Goal: Task Accomplishment & Management: Manage account settings

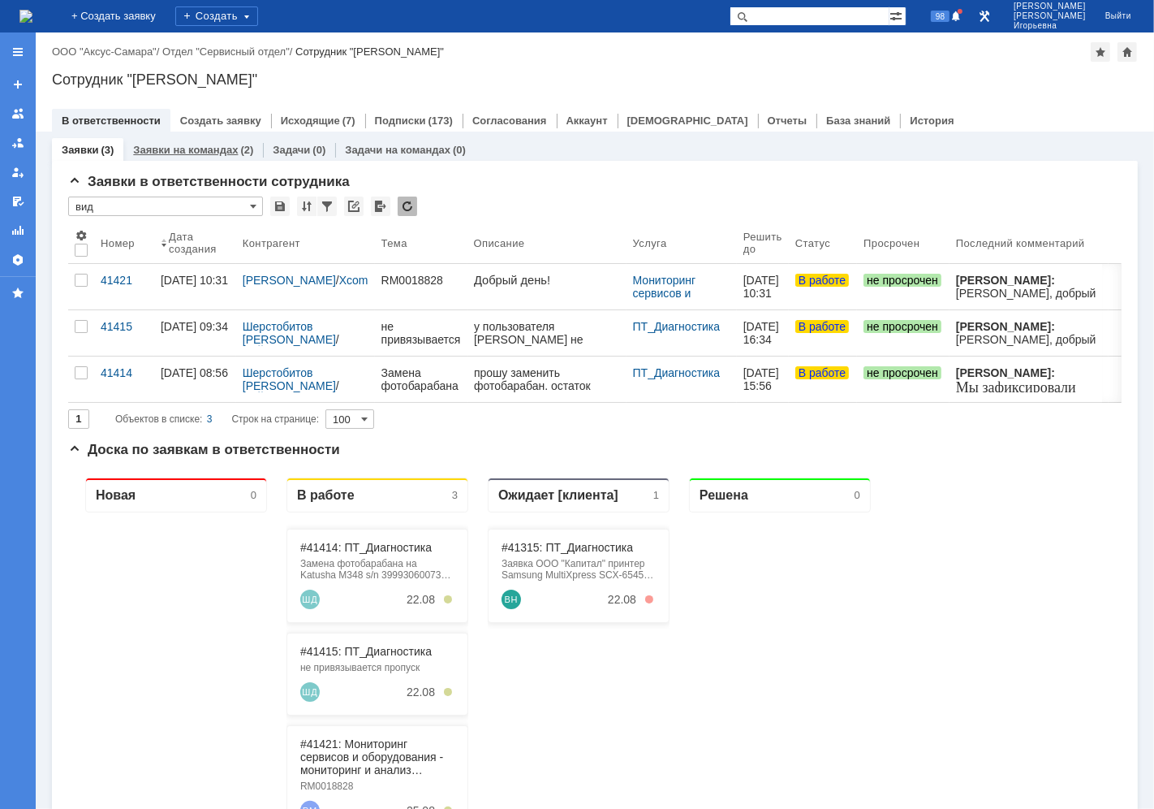
click at [181, 147] on link "Заявки на командах" at bounding box center [185, 150] width 105 height 12
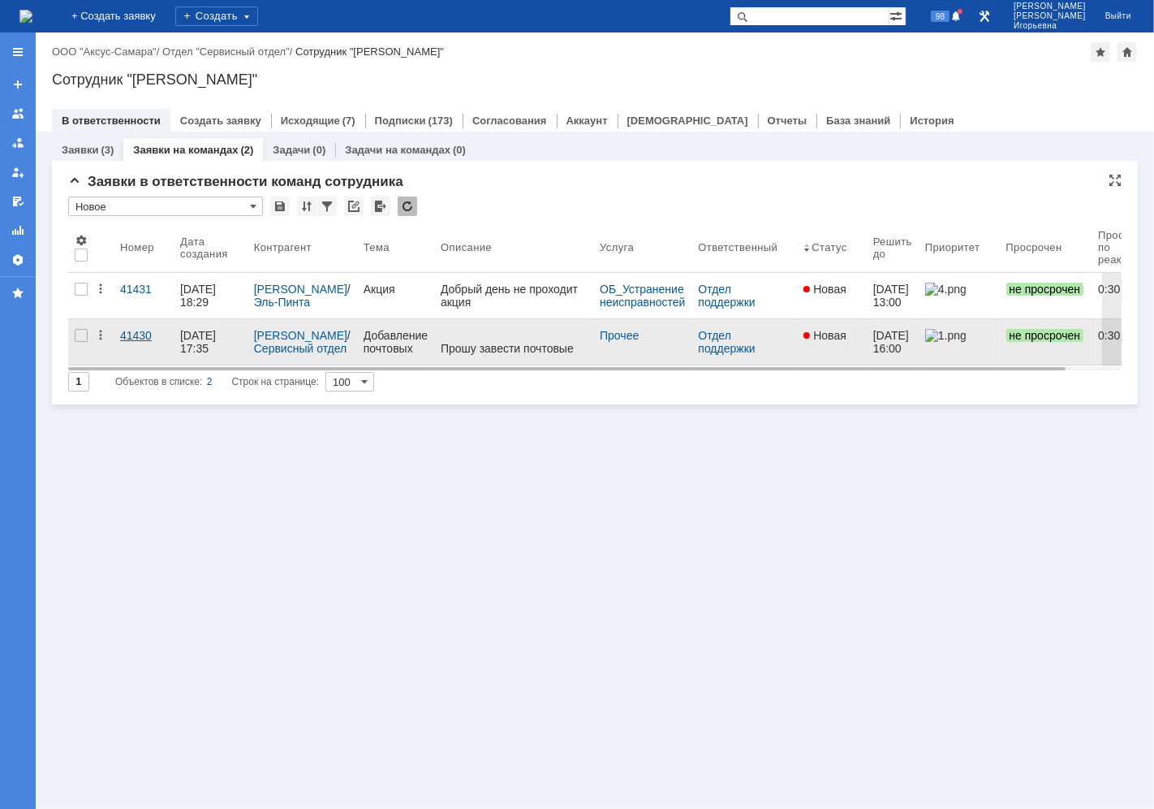
click at [144, 336] on div "41430" at bounding box center [143, 335] width 47 height 13
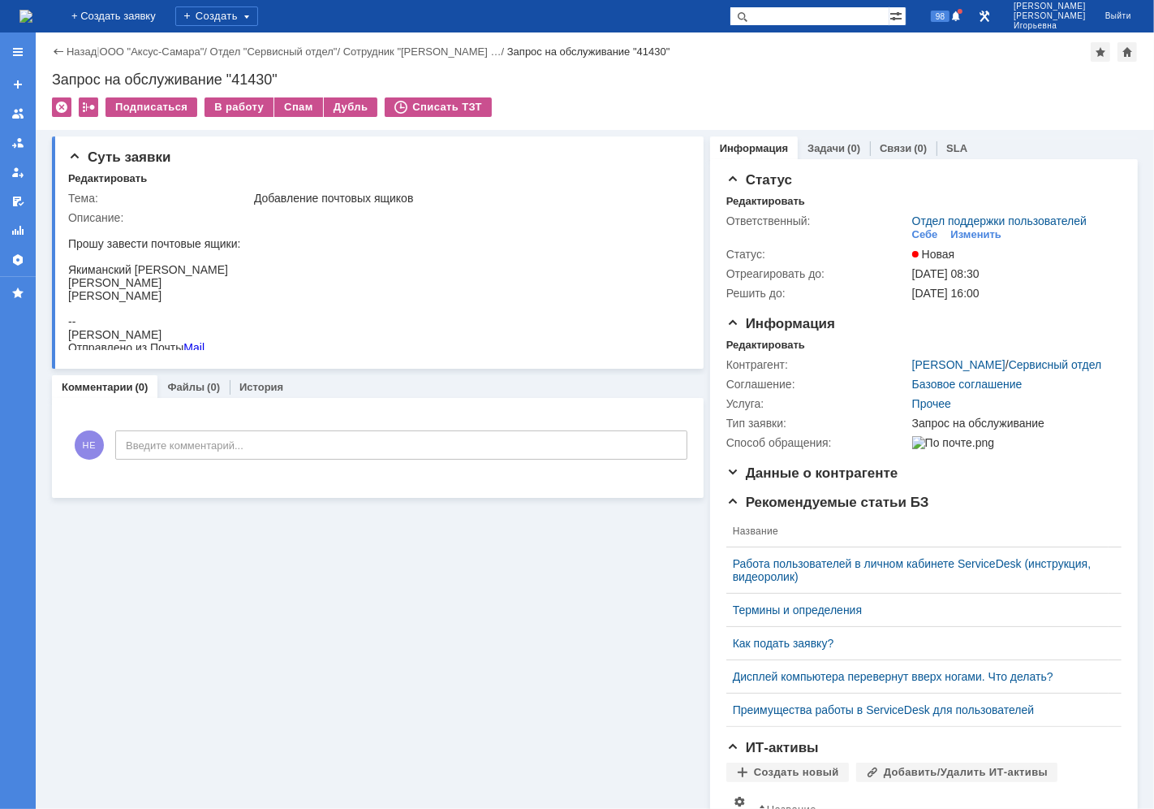
click at [32, 10] on img at bounding box center [25, 16] width 13 height 13
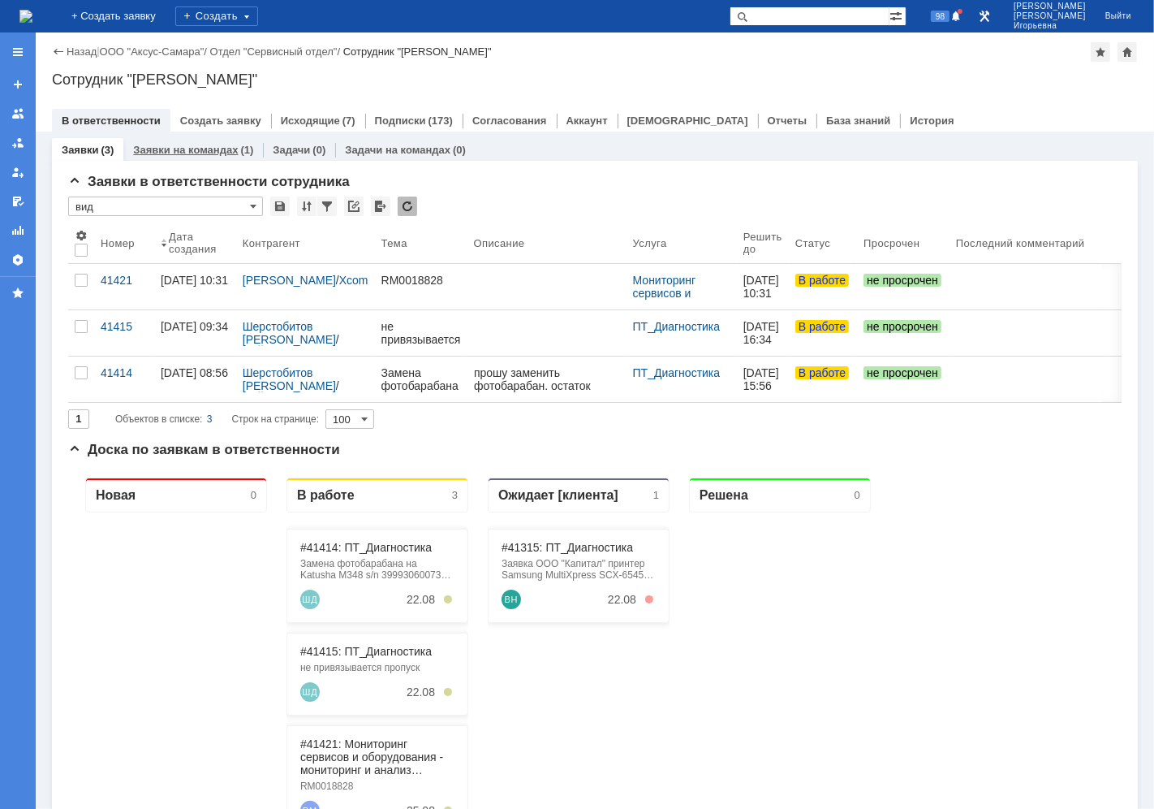
click at [206, 151] on link "Заявки на командах" at bounding box center [185, 150] width 105 height 12
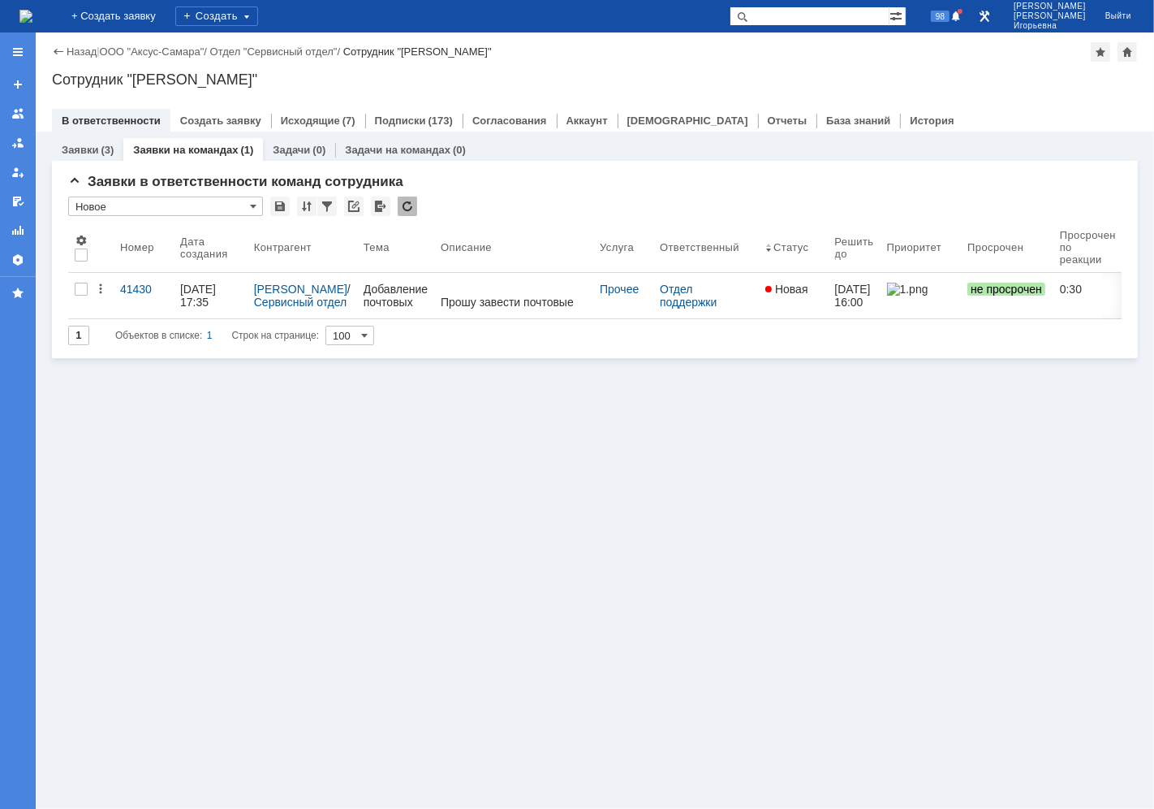
click at [167, 149] on link "Заявки на командах" at bounding box center [185, 150] width 105 height 12
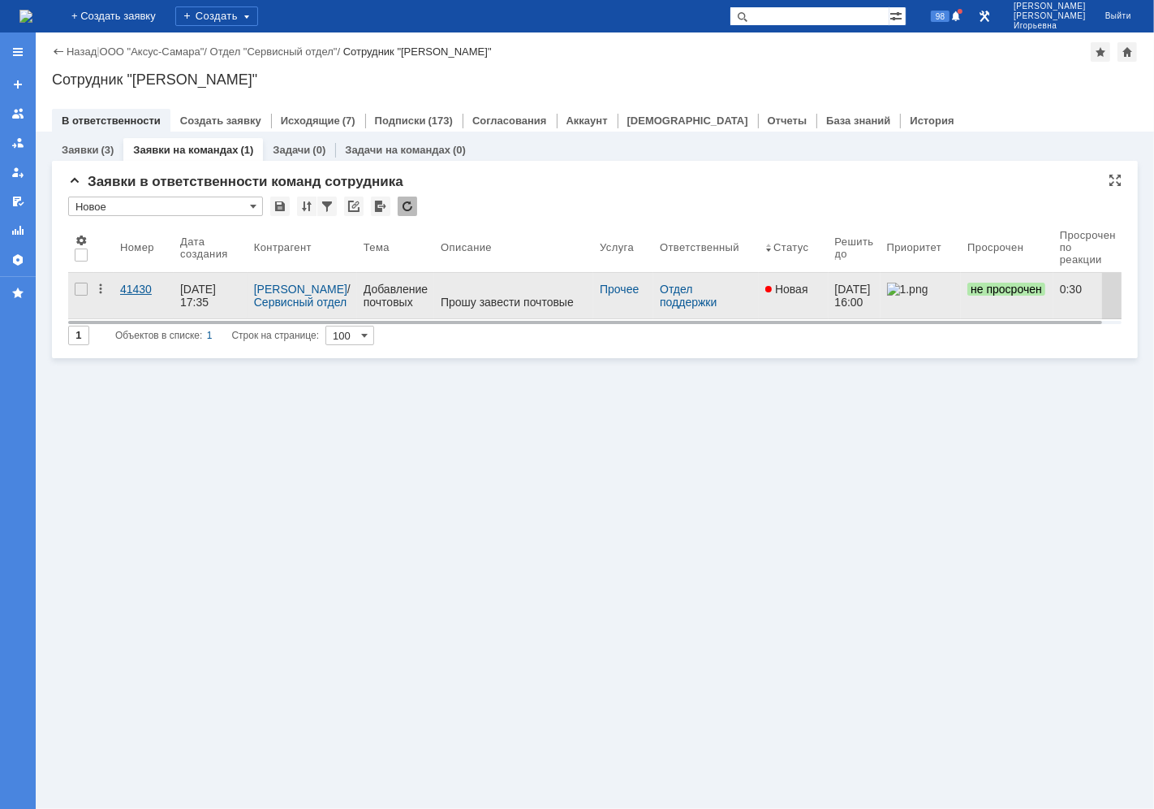
click at [141, 287] on div "41430" at bounding box center [143, 289] width 47 height 13
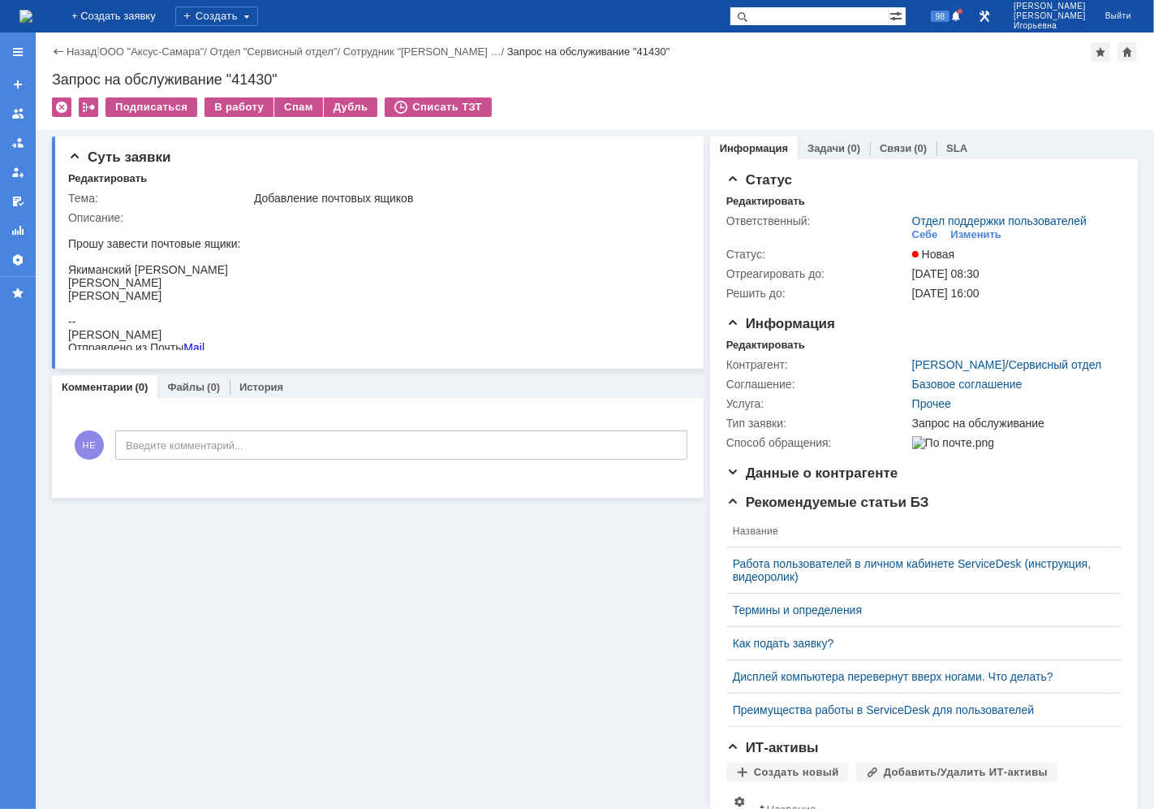
click at [32, 16] on img at bounding box center [25, 16] width 13 height 13
